Goal: Complete application form

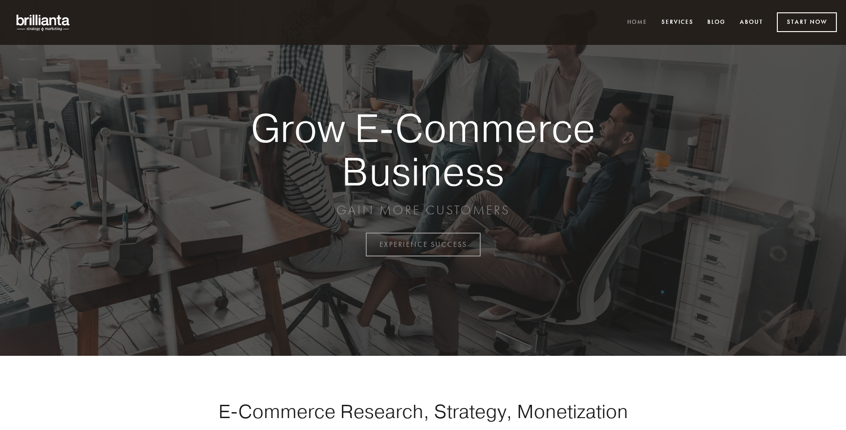
scroll to position [2401, 0]
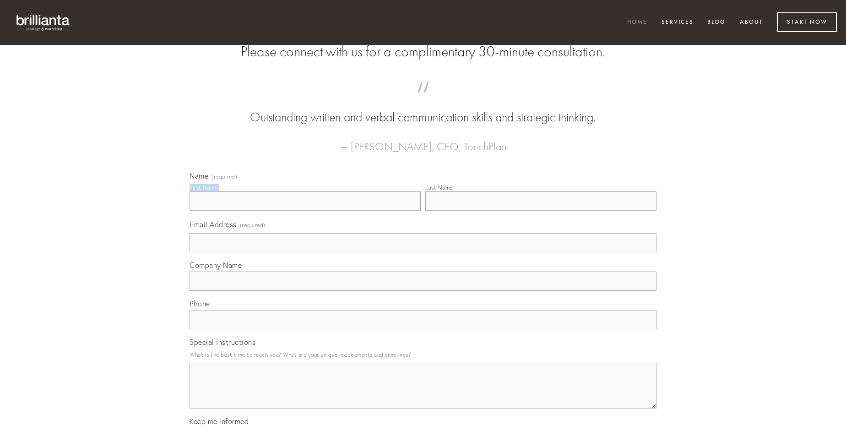
type input "[PERSON_NAME]"
click at [541, 211] on input "Last Name" at bounding box center [541, 200] width 231 height 19
type input "[PERSON_NAME]"
click at [423, 252] on input "Email Address (required)" at bounding box center [423, 242] width 467 height 19
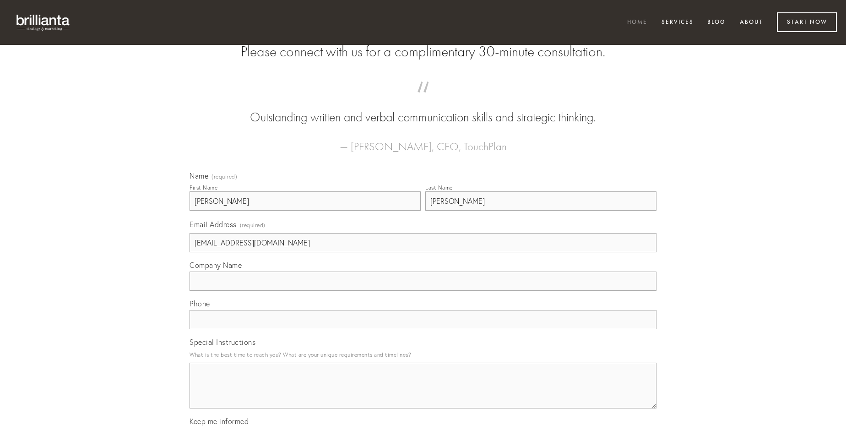
type input "[EMAIL_ADDRESS][DOMAIN_NAME]"
click at [423, 291] on input "Company Name" at bounding box center [423, 281] width 467 height 19
type input "voluptas"
click at [423, 329] on input "text" at bounding box center [423, 319] width 467 height 19
click at [423, 394] on textarea "Special Instructions" at bounding box center [423, 386] width 467 height 46
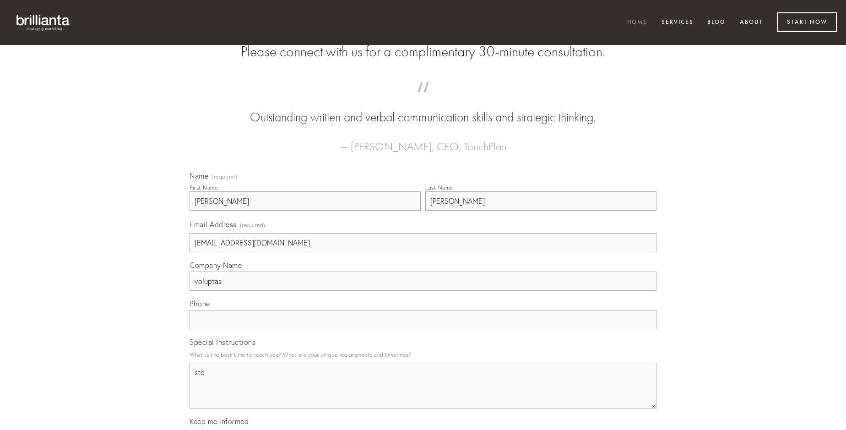
type textarea "sto"
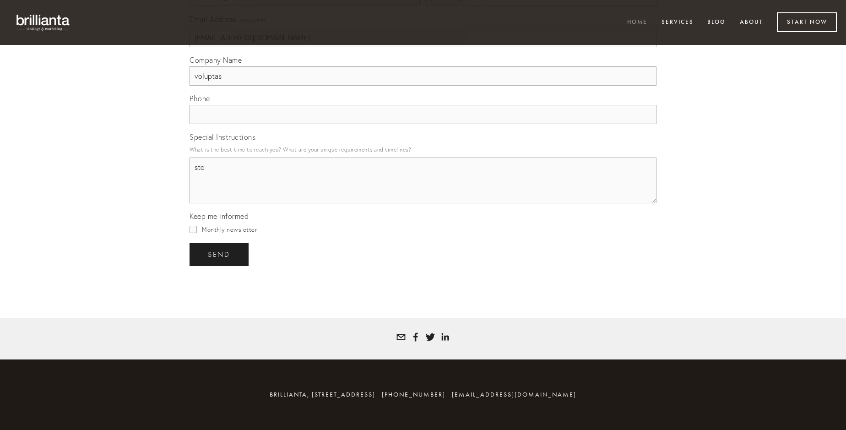
click at [220, 254] on span "send" at bounding box center [219, 255] width 22 height 8
